Goal: Task Accomplishment & Management: Manage account settings

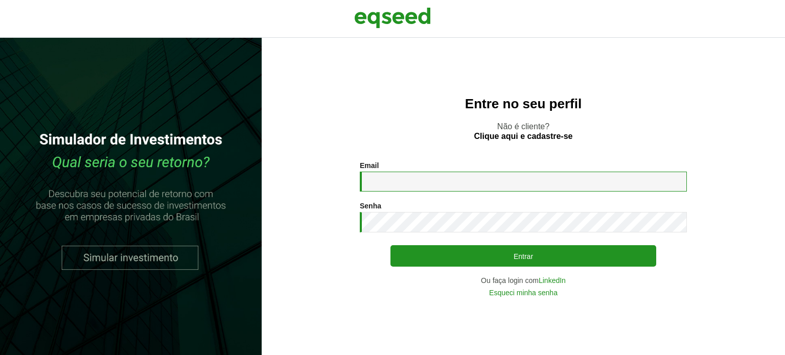
drag, startPoint x: 0, startPoint y: 0, endPoint x: 410, endPoint y: 182, distance: 448.8
click at [410, 182] on input "Email *" at bounding box center [523, 182] width 327 height 20
type input "**********"
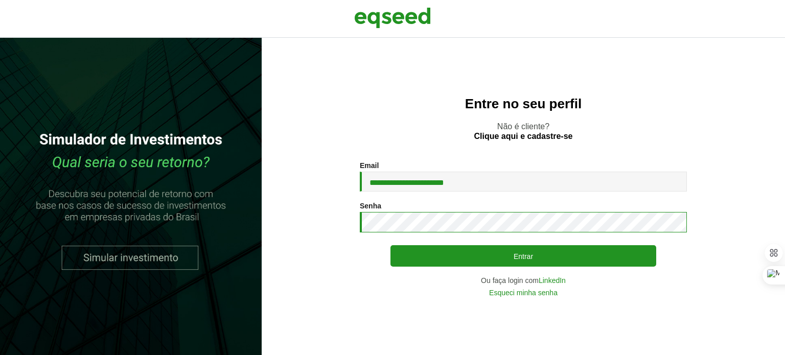
click at [390, 245] on button "Entrar" at bounding box center [523, 255] width 266 height 21
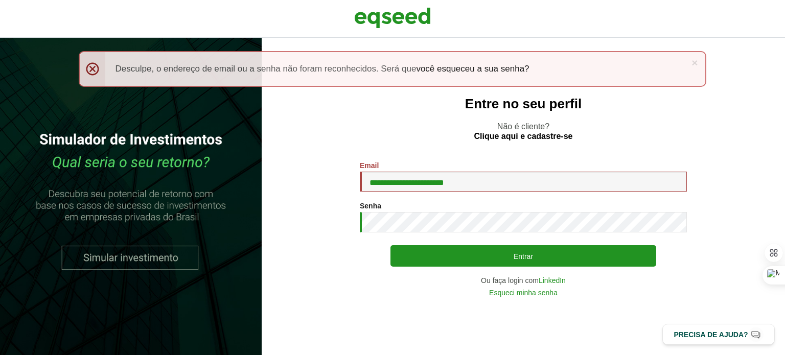
click at [390, 245] on button "Entrar" at bounding box center [523, 255] width 266 height 21
click at [365, 185] on input "**********" at bounding box center [523, 182] width 327 height 20
type input "**********"
click at [390, 245] on button "Entrar" at bounding box center [523, 255] width 266 height 21
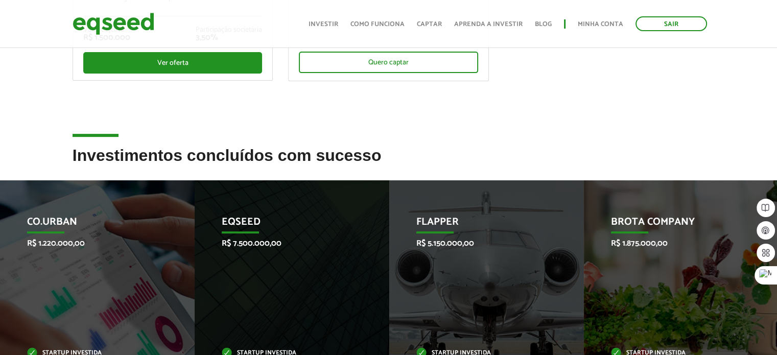
scroll to position [307, 0]
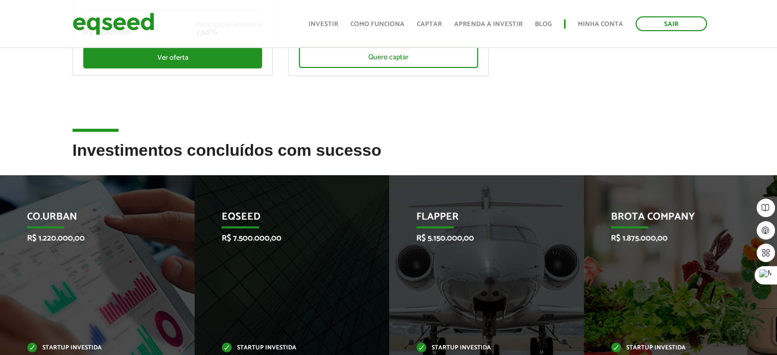
click at [294, 152] on h2 "Investimentos concluídos com sucesso" at bounding box center [389, 158] width 633 height 33
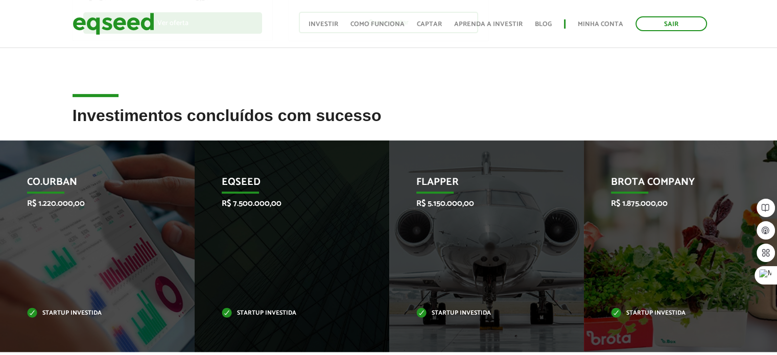
scroll to position [358, 0]
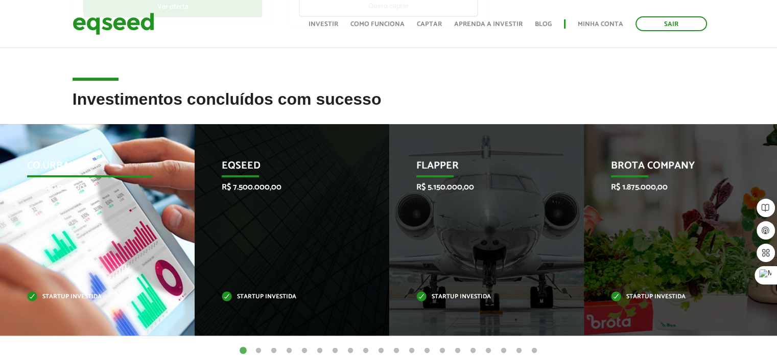
click at [58, 190] on p "R$ 1.220.000,00" at bounding box center [90, 187] width 126 height 10
click at [61, 167] on p "Co.Urban" at bounding box center [90, 168] width 126 height 17
click at [73, 300] on p "Startup investida" at bounding box center [90, 297] width 126 height 6
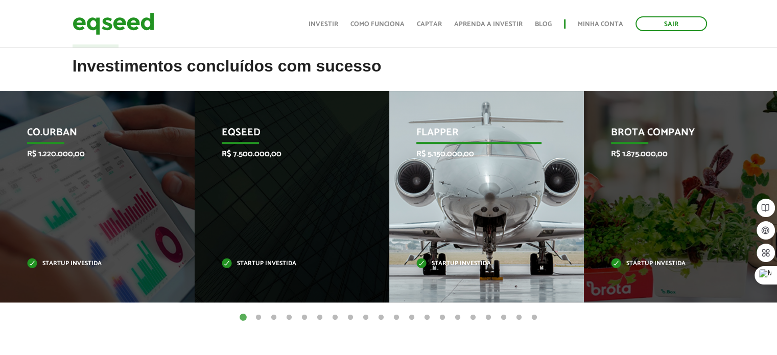
scroll to position [409, 0]
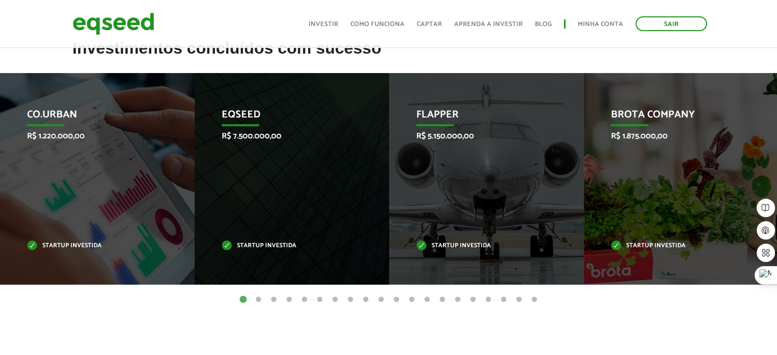
click at [260, 298] on button "2" at bounding box center [258, 300] width 10 height 10
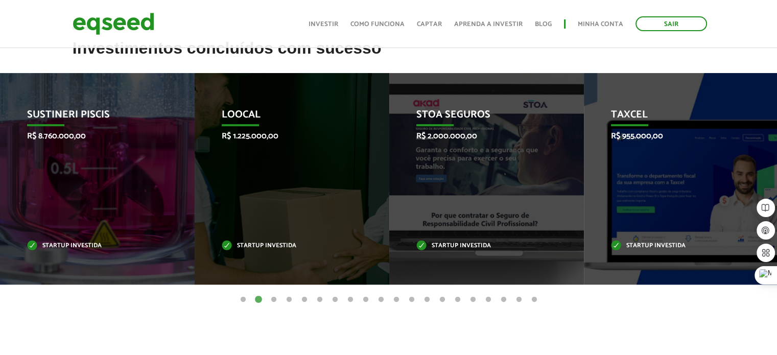
click at [272, 299] on button "3" at bounding box center [274, 300] width 10 height 10
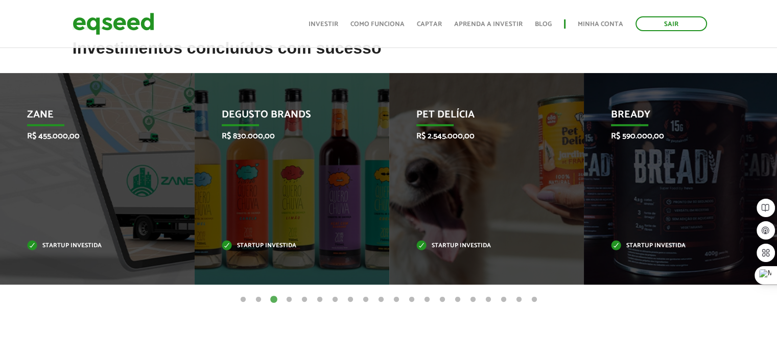
click at [292, 300] on button "4" at bounding box center [289, 300] width 10 height 10
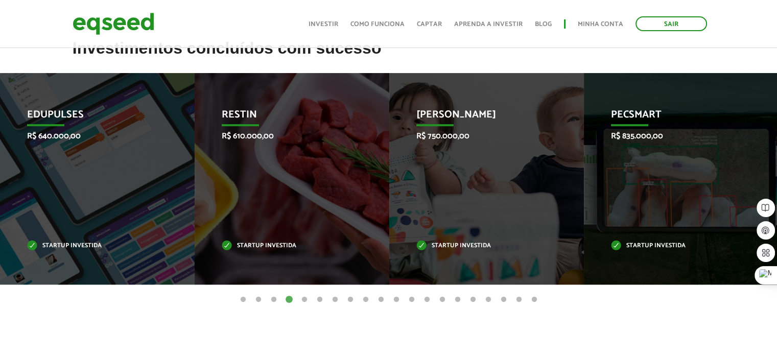
click at [307, 301] on button "5" at bounding box center [304, 300] width 10 height 10
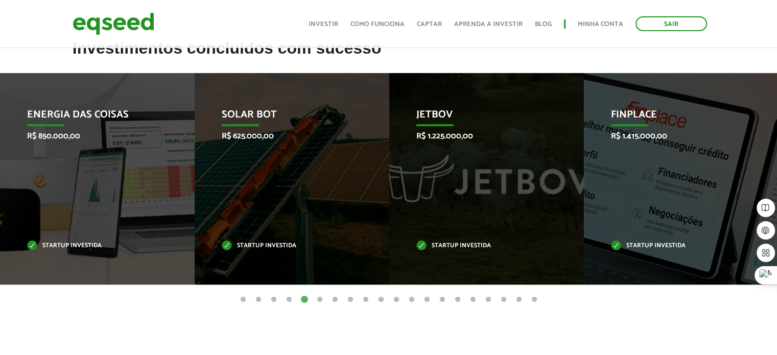
click at [322, 300] on button "6" at bounding box center [320, 300] width 10 height 10
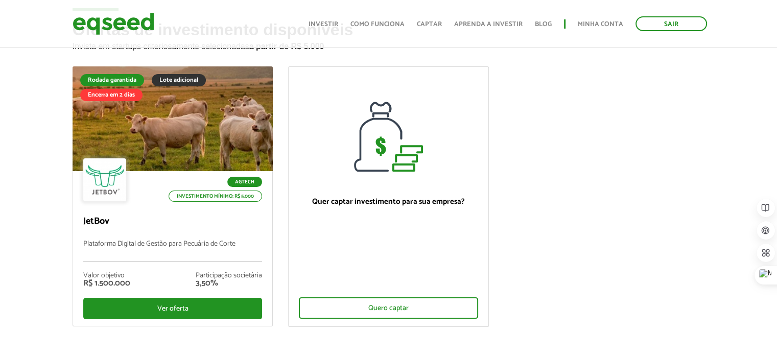
scroll to position [0, 0]
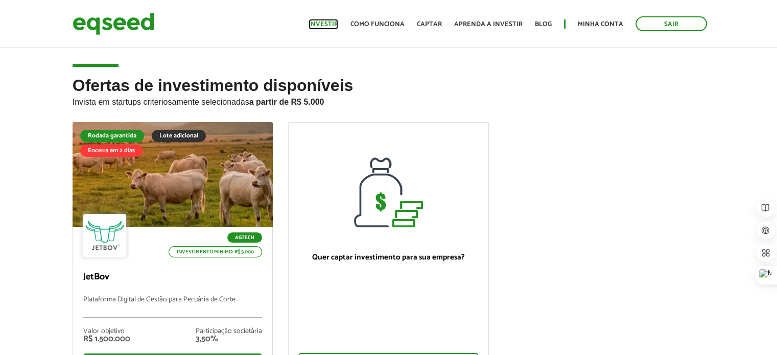
click at [322, 21] on link "Investir" at bounding box center [324, 24] width 30 height 7
